Goal: Transaction & Acquisition: Purchase product/service

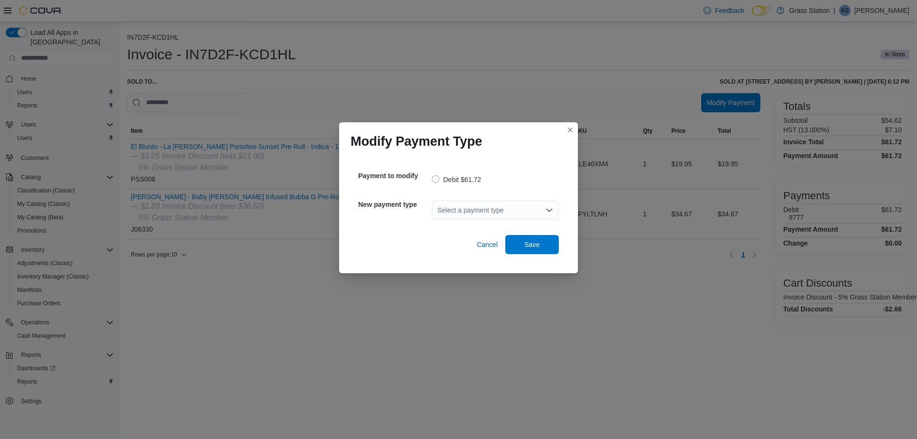
click at [508, 211] on div "Select a payment type" at bounding box center [495, 210] width 127 height 19
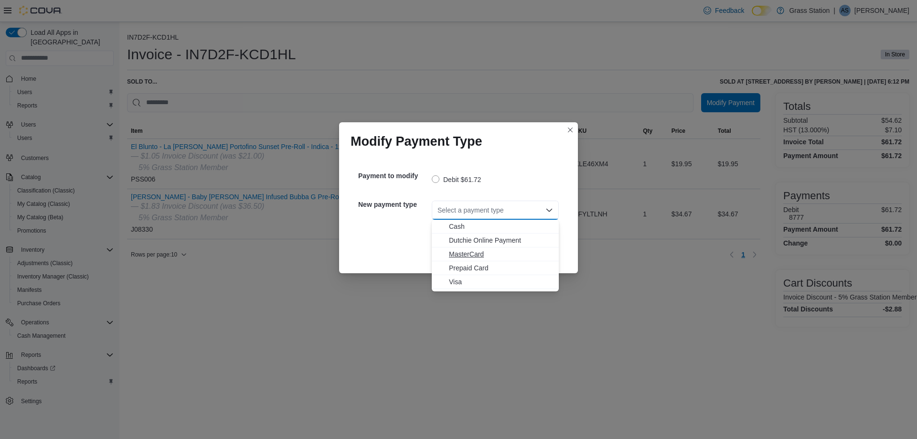
click at [476, 256] on span "MasterCard" at bounding box center [501, 254] width 104 height 10
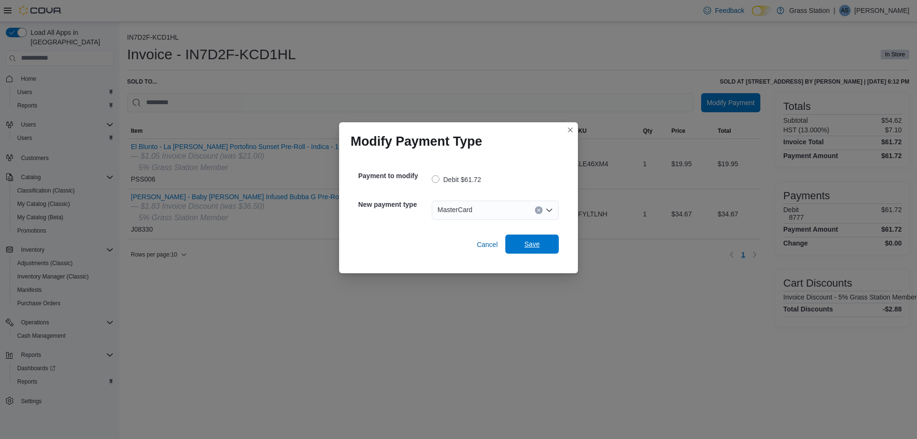
click at [533, 245] on span "Save" at bounding box center [531, 244] width 15 height 10
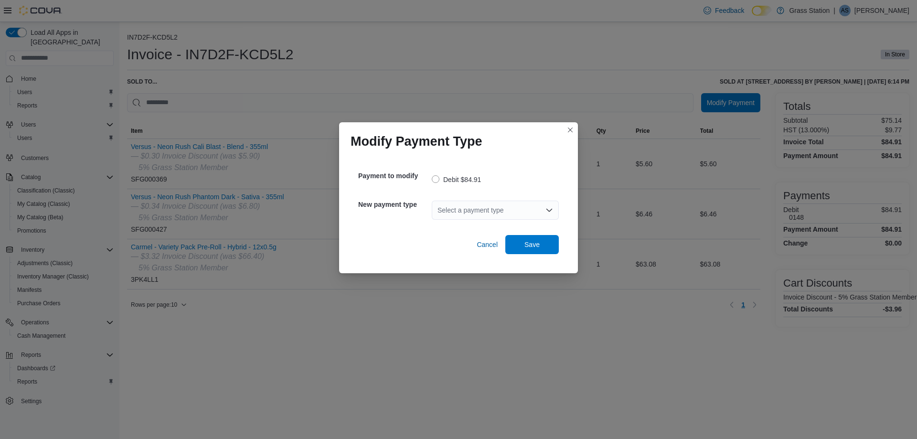
click at [450, 209] on div "Select a payment type" at bounding box center [495, 210] width 127 height 19
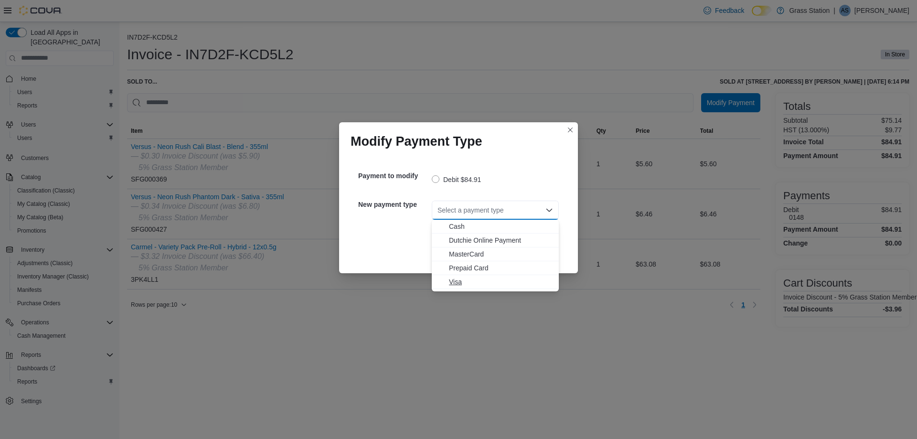
click at [464, 277] on span "Visa" at bounding box center [501, 282] width 104 height 10
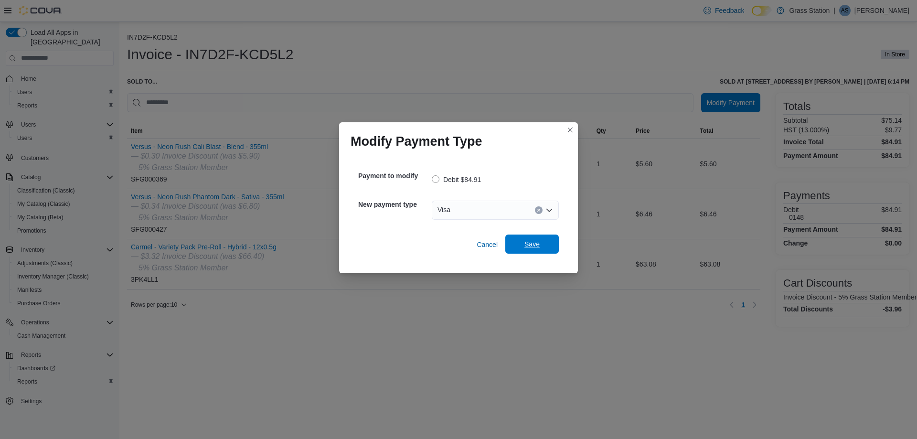
click at [532, 252] on span "Save" at bounding box center [532, 243] width 42 height 19
